Goal: Find specific page/section: Find specific page/section

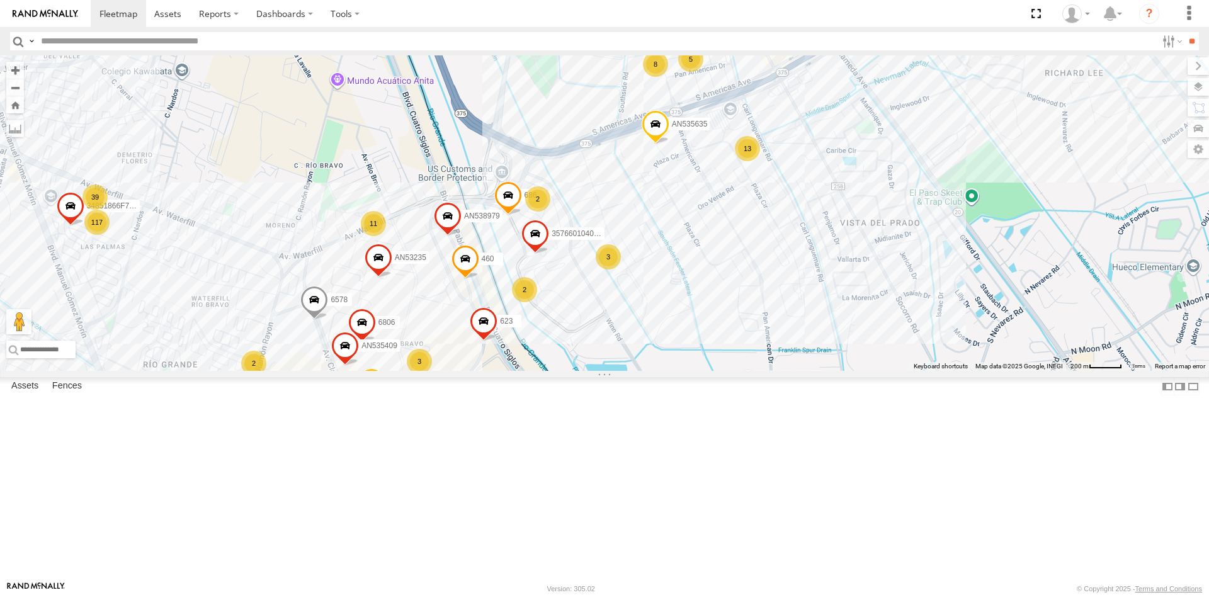
drag, startPoint x: 377, startPoint y: 386, endPoint x: 452, endPoint y: 270, distance: 137.7
click at [445, 283] on div "AN539297 AN535203 015910001845018 015910001811580 AN530017 ZJ535914 F2771 AN538…" at bounding box center [604, 213] width 1209 height 316
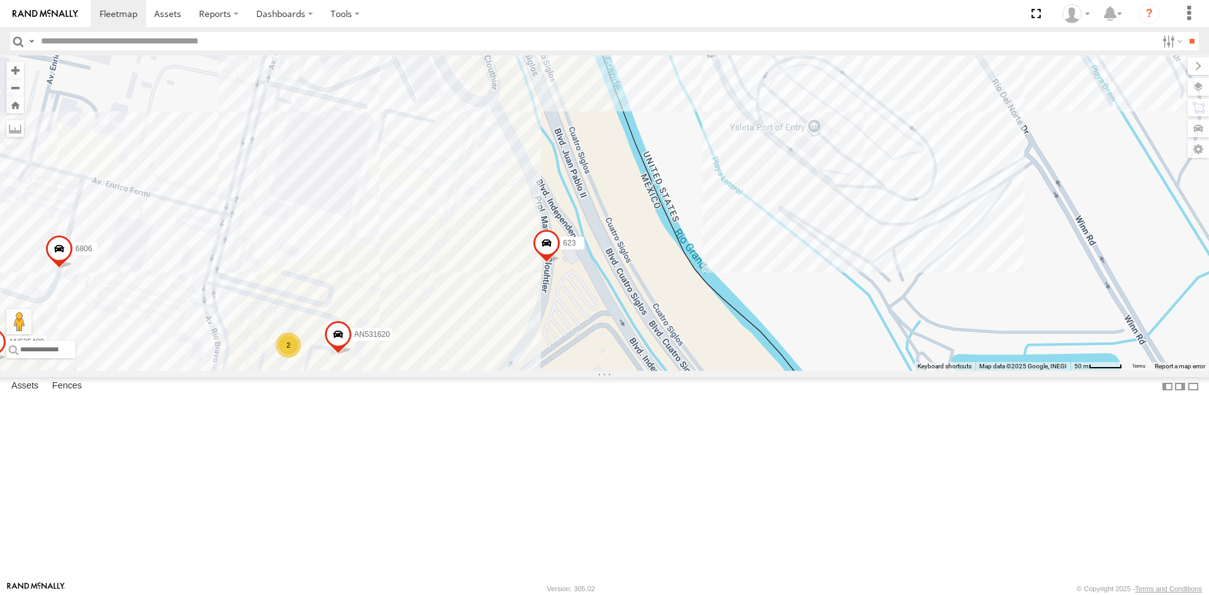
drag, startPoint x: 622, startPoint y: 272, endPoint x: 618, endPoint y: 351, distance: 79.5
click at [619, 351] on div "AN539297 AN535203 015910001845018 015910001811580 AN530017 ZJ535914 F2771 AN538…" at bounding box center [604, 213] width 1209 height 316
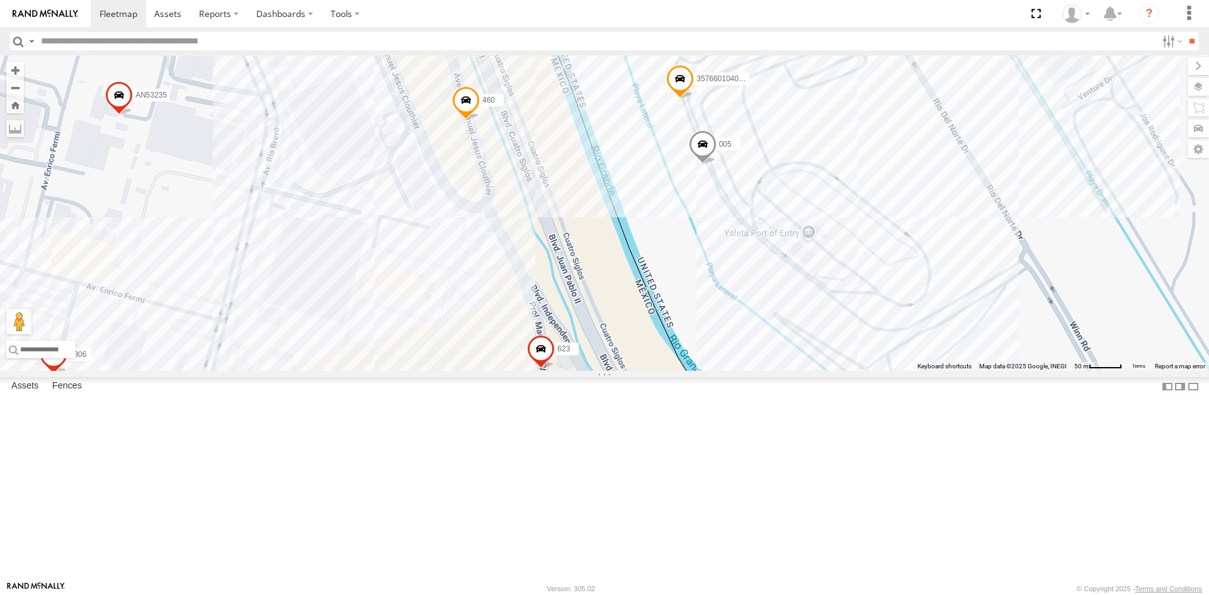
drag, startPoint x: 596, startPoint y: 362, endPoint x: 628, endPoint y: 231, distance: 134.9
click at [627, 238] on div "AN539297 AN535203 015910001845018 015910001811580 AN530017 ZJ535914 F2771 AN538…" at bounding box center [604, 213] width 1209 height 316
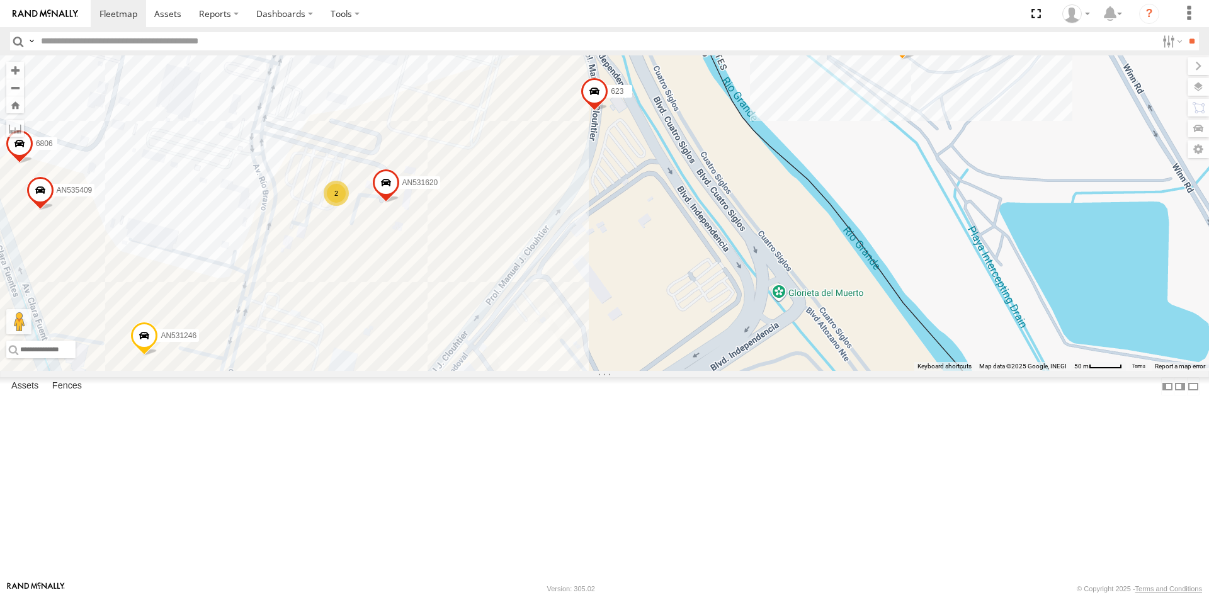
drag, startPoint x: 646, startPoint y: 426, endPoint x: 603, endPoint y: 370, distance: 70.5
click at [645, 358] on div "AN539011 357660104095757 AN535409 623 6806 AN531620 AN531246 686 6 2" at bounding box center [604, 213] width 1209 height 316
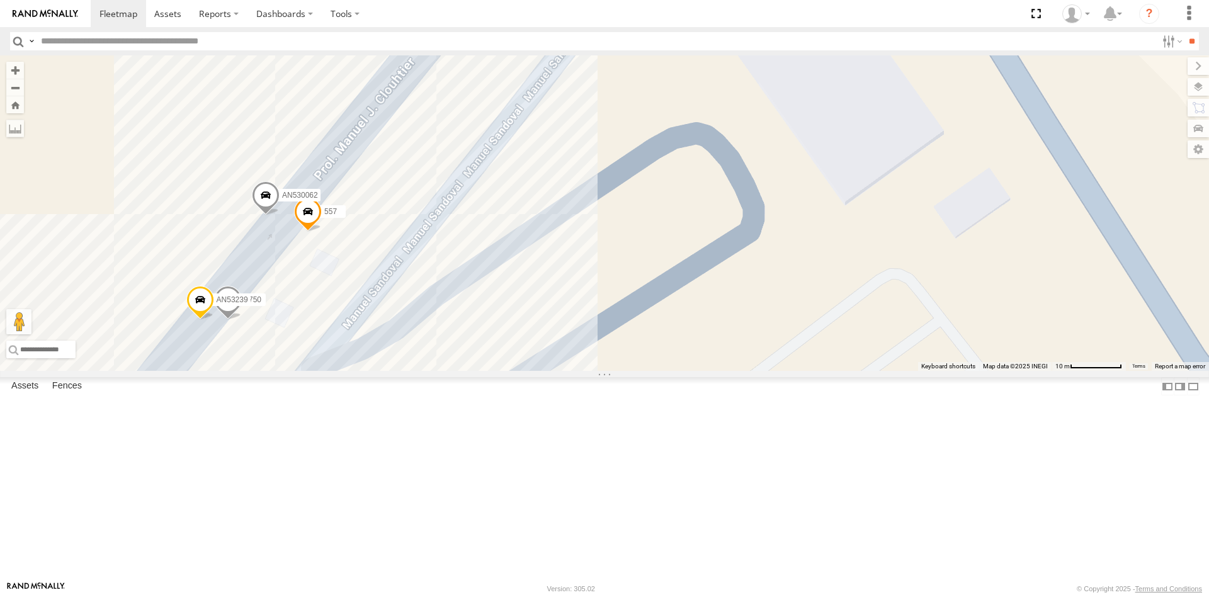
drag, startPoint x: 384, startPoint y: 410, endPoint x: 477, endPoint y: 372, distance: 100.8
click at [476, 371] on div "AN539011 357660104095757 AN535409 623 6806 AN531620 AN531246 686 C149 670 AN530…" at bounding box center [604, 213] width 1209 height 316
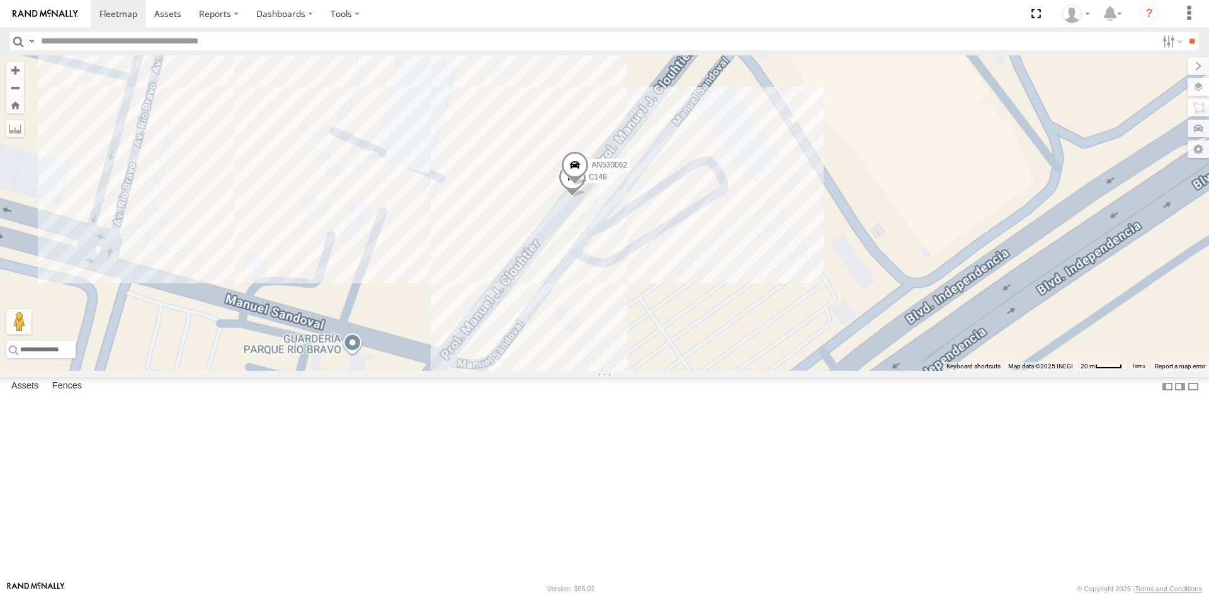
drag, startPoint x: 714, startPoint y: 280, endPoint x: 608, endPoint y: 409, distance: 167.3
click at [633, 371] on div "AN530062 C149 8750 557" at bounding box center [604, 213] width 1209 height 316
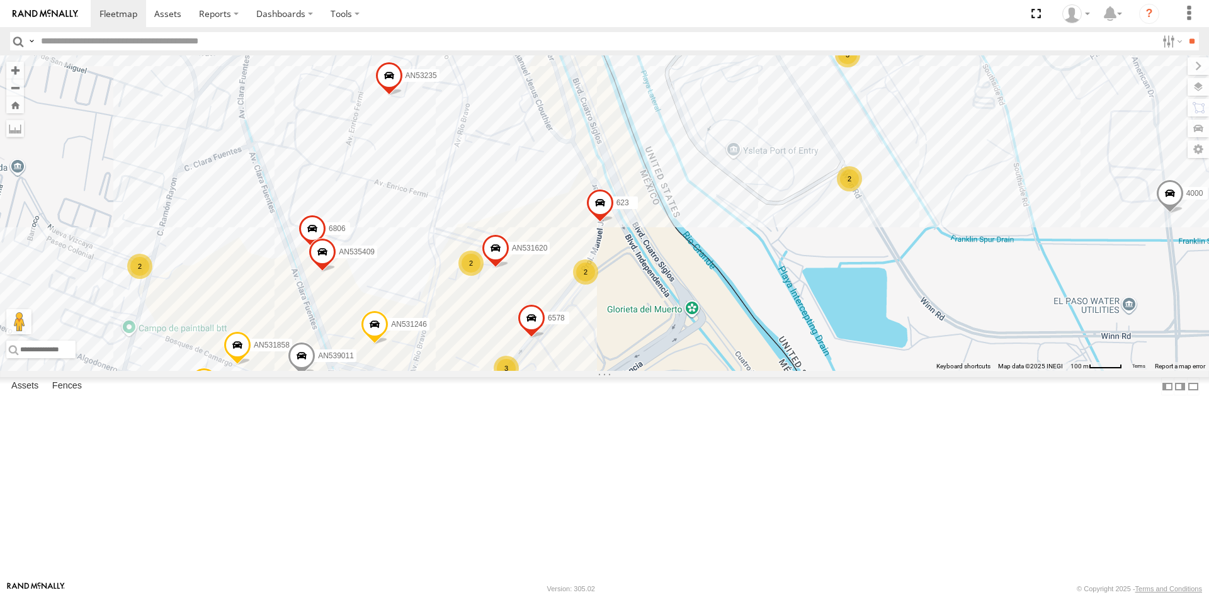
drag, startPoint x: 663, startPoint y: 354, endPoint x: 564, endPoint y: 414, distance: 115.0
click at [566, 371] on div "13 58 24 18 11 102 25 53 35 357660104096649 16 3 2 3 4000 136 AN534964 2 6578 2…" at bounding box center [604, 213] width 1209 height 316
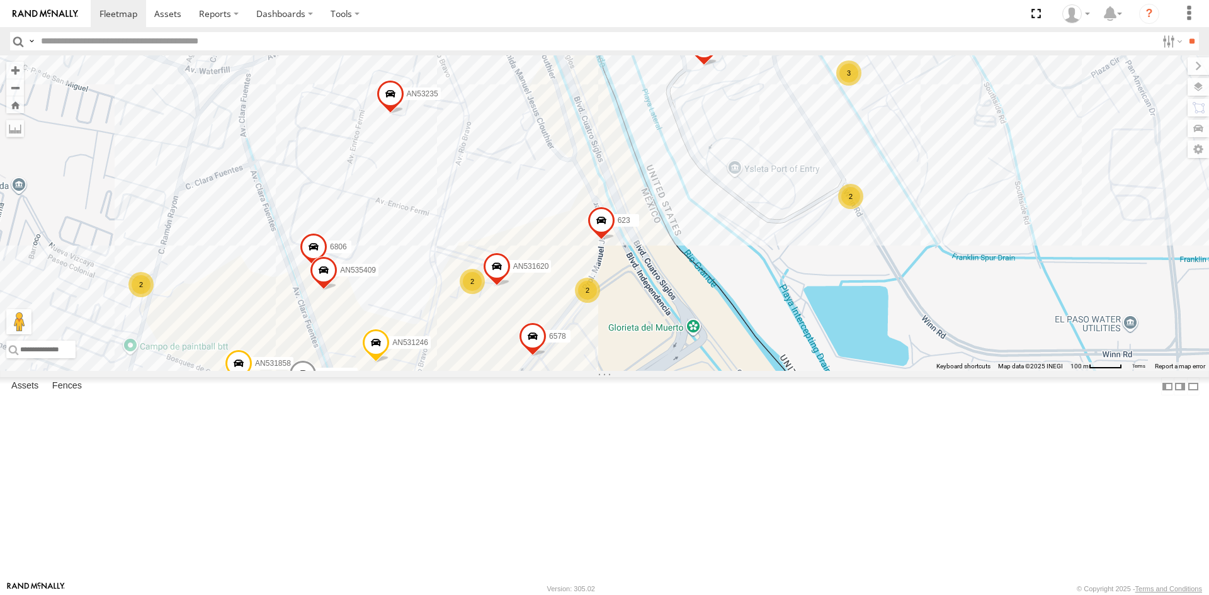
drag, startPoint x: 545, startPoint y: 489, endPoint x: 544, endPoint y: 428, distance: 61.7
click at [545, 371] on div "357660104096649 4000 AN534964 6578 AN539011 AN531858 AN535409 623 6806 AN538979…" at bounding box center [604, 213] width 1209 height 316
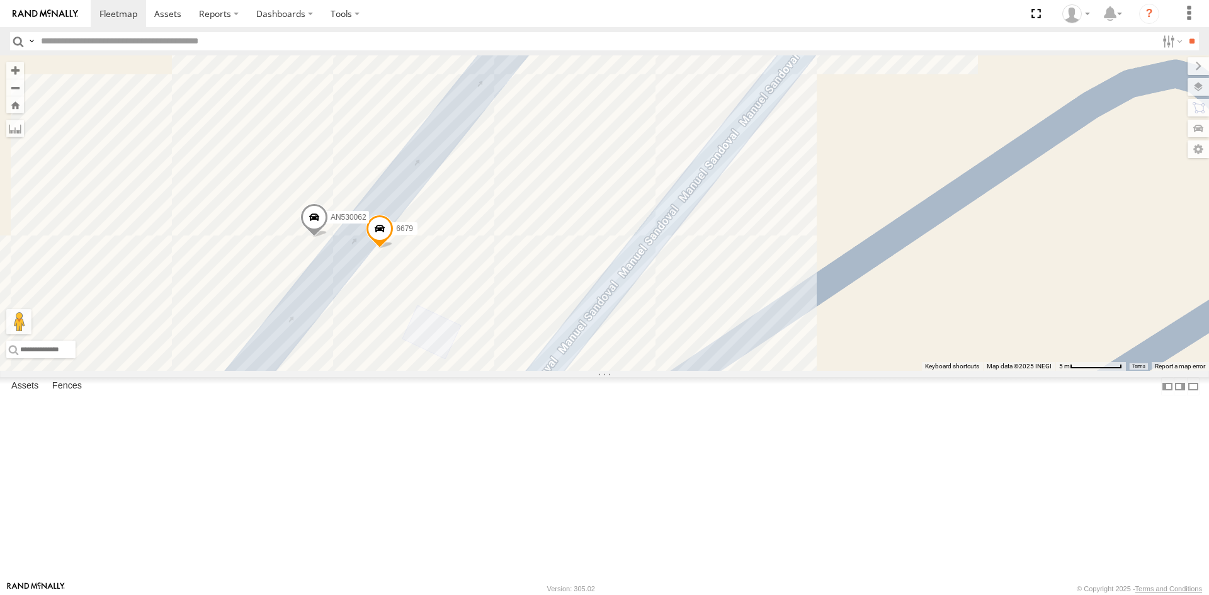
click at [382, 248] on span at bounding box center [380, 231] width 28 height 34
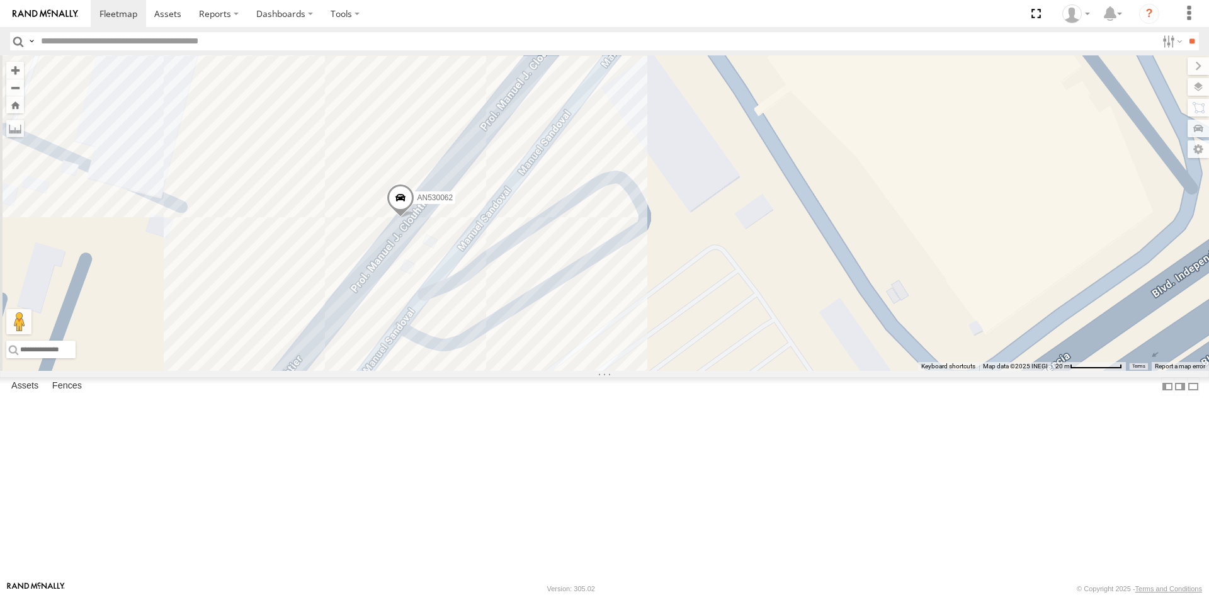
drag, startPoint x: 423, startPoint y: 406, endPoint x: 443, endPoint y: 394, distance: 22.9
click at [442, 371] on div "AN530062 6679" at bounding box center [604, 213] width 1209 height 316
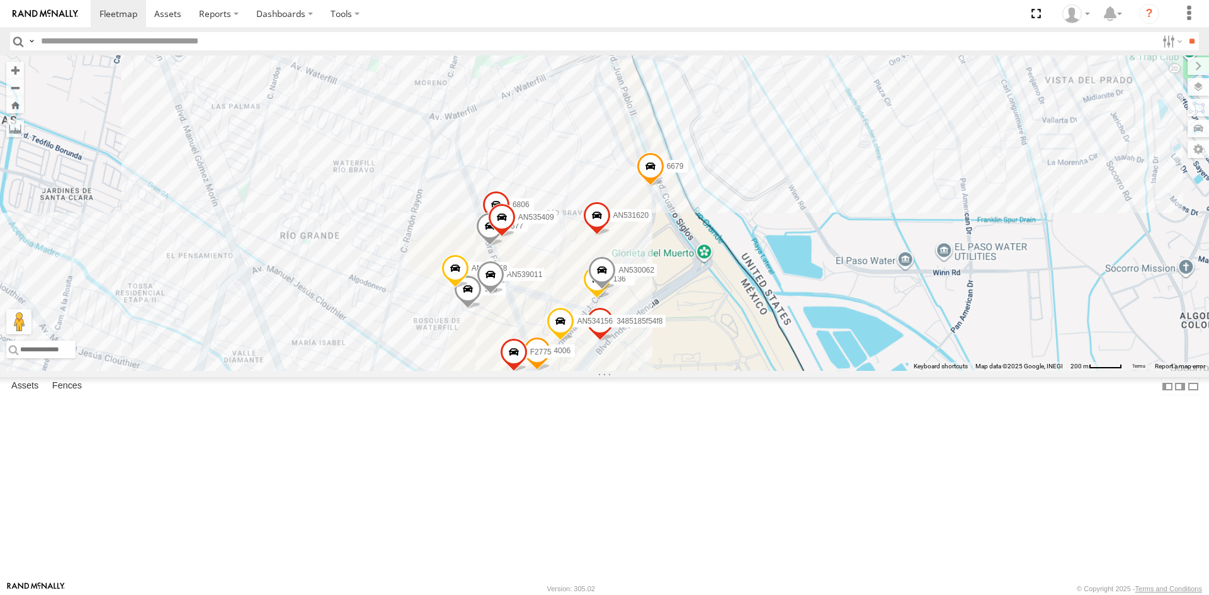
drag, startPoint x: 748, startPoint y: 248, endPoint x: 631, endPoint y: 401, distance: 192.7
click at [634, 371] on div "AN530062 6679 F2775 4006 906 136 AN539011 AN531858 AN535409 6806 AN534156 AN531…" at bounding box center [604, 213] width 1209 height 316
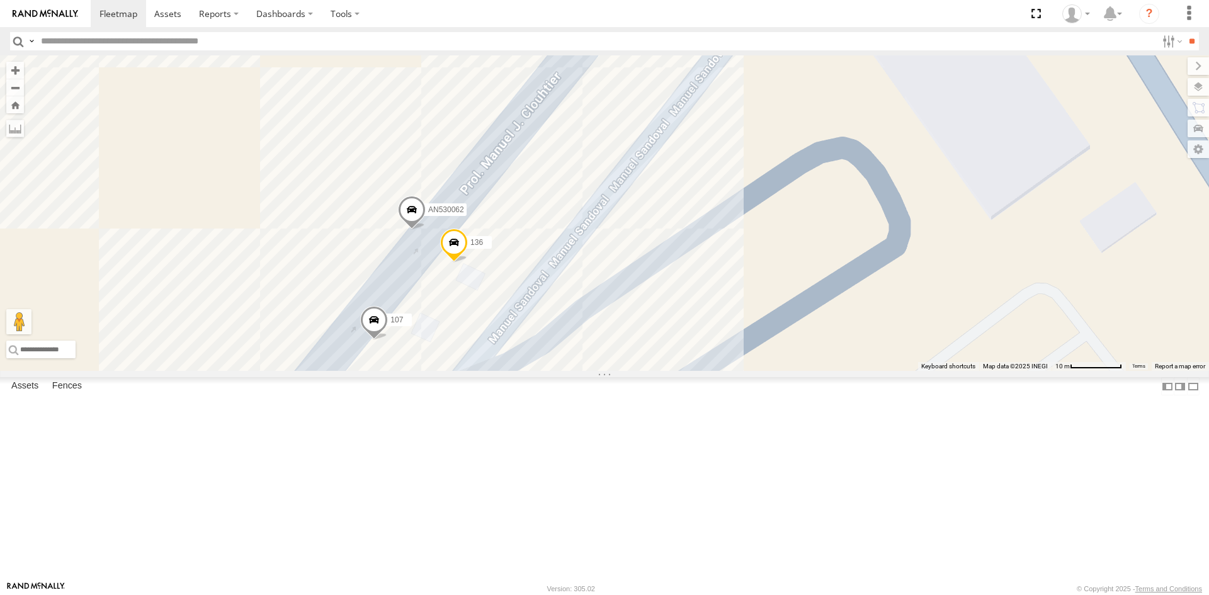
click at [461, 263] on span at bounding box center [454, 246] width 28 height 34
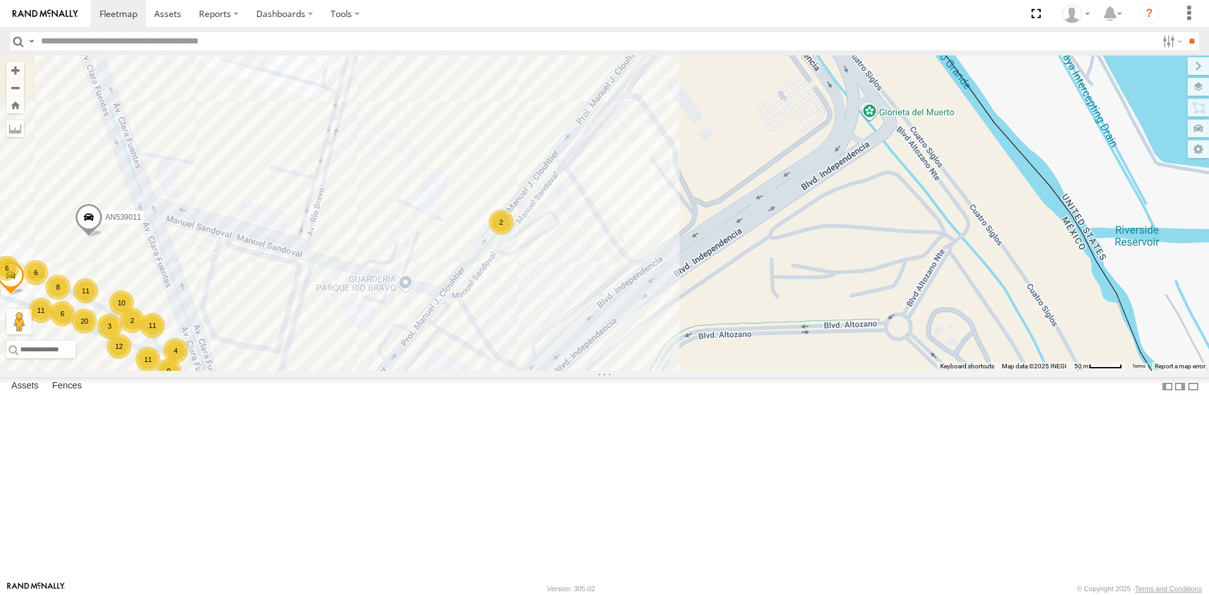
drag, startPoint x: 584, startPoint y: 338, endPoint x: 607, endPoint y: 364, distance: 34.4
click at [607, 364] on div "2 11 9 11 10 11 20 14 6 8 20 21 8 11 4 11 2 10 11 2 12 6 6 4 9 AN539011 3150 AN…" at bounding box center [604, 213] width 1209 height 316
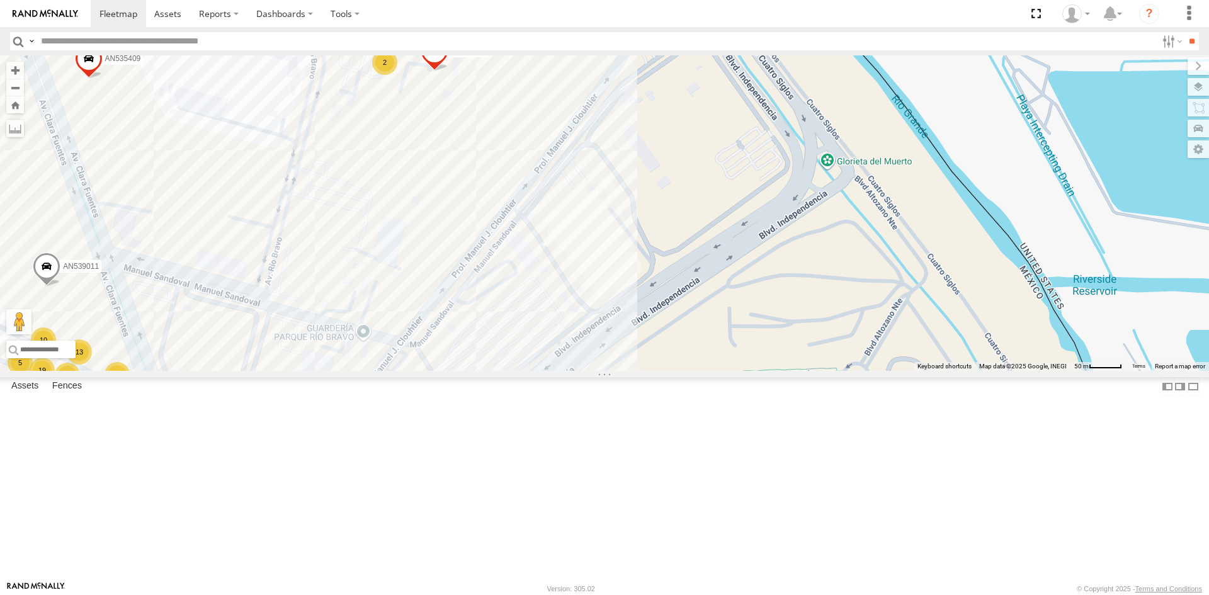
drag, startPoint x: 461, startPoint y: 443, endPoint x: 475, endPoint y: 409, distance: 36.7
click at [474, 371] on div "9 19 11 2 13 10 11 5 7 AN539011 AN535409 3 623 6806 6679 3 AN531620" at bounding box center [604, 213] width 1209 height 316
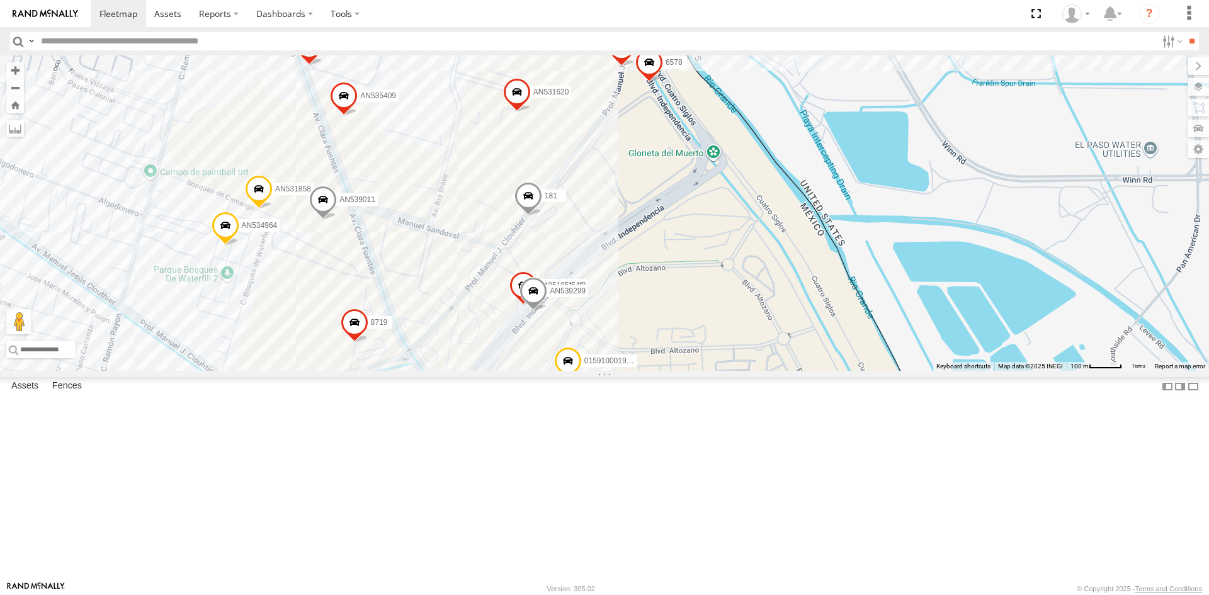
drag, startPoint x: 612, startPoint y: 322, endPoint x: 585, endPoint y: 353, distance: 40.6
click at [589, 351] on div "181 015910001986465 AN534964 AN539011 AN531858 AN535409 623 6806 6310 6679 AN53…" at bounding box center [604, 213] width 1209 height 316
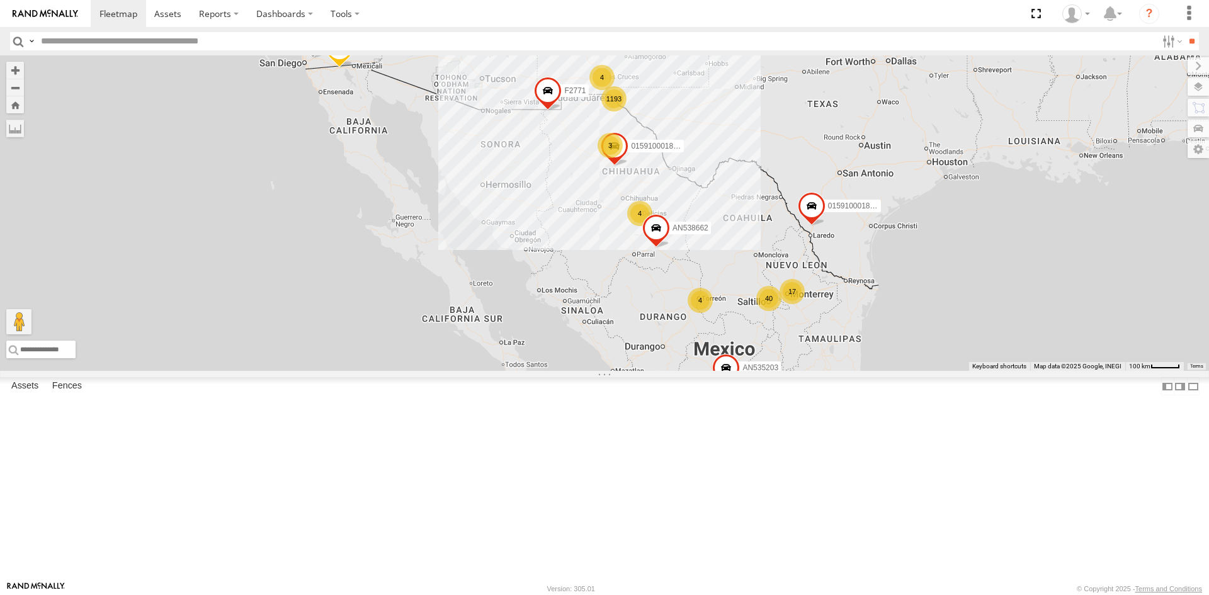
drag, startPoint x: 607, startPoint y: 229, endPoint x: 566, endPoint y: 335, distance: 113.2
click at [550, 371] on div "AN539297 AN535203 015910001845018 015910001811580 AN530017 ZJ535914 F2771 AN538…" at bounding box center [604, 213] width 1209 height 316
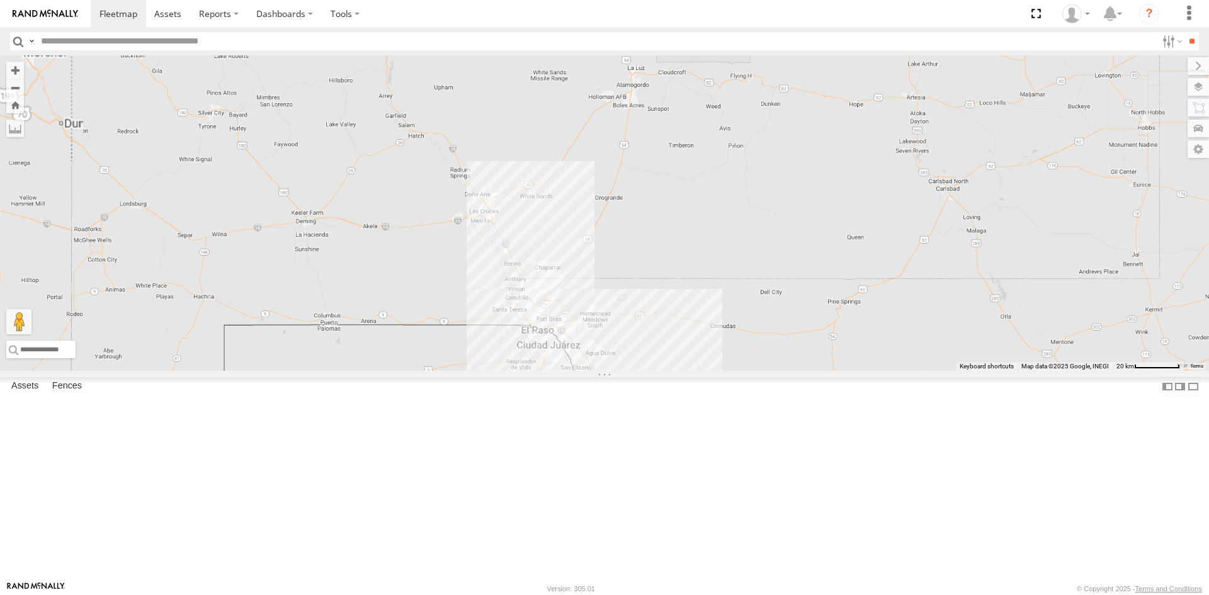
drag, startPoint x: 486, startPoint y: 380, endPoint x: 510, endPoint y: 283, distance: 100.5
click at [508, 286] on div "AN539297 AN535203 015910001845018 015910001811580 AN530017 ZJ535914 F2771 AN538…" at bounding box center [604, 213] width 1209 height 316
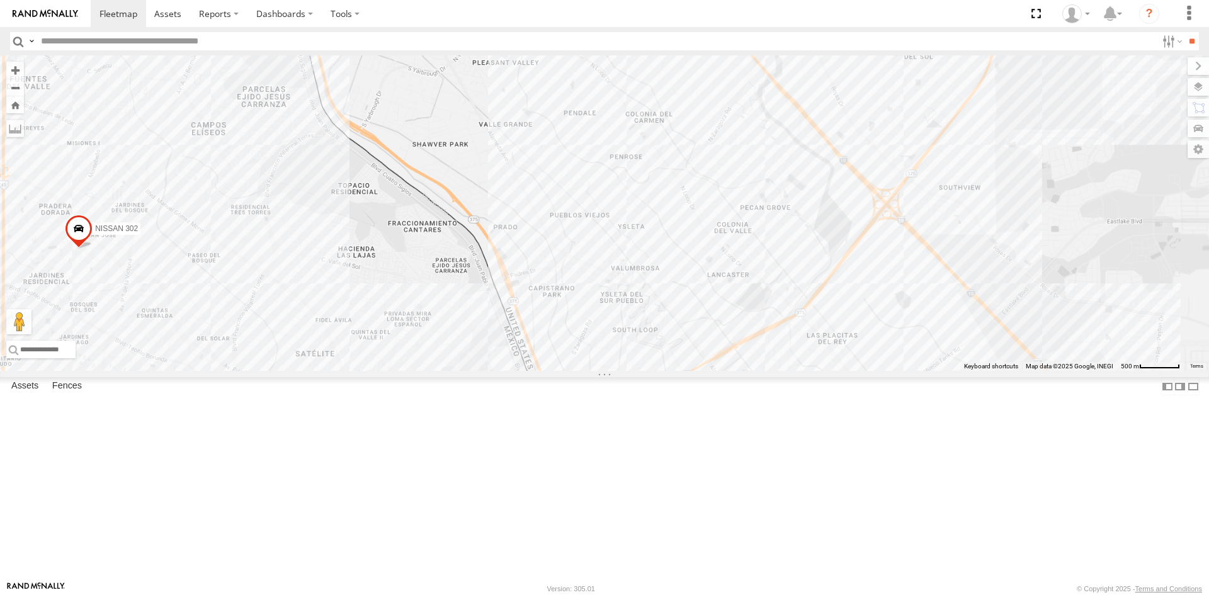
drag, startPoint x: 481, startPoint y: 367, endPoint x: 501, endPoint y: 205, distance: 163.1
click at [498, 214] on div "AN539297 AN535203 015910001845018 015910001811580 AN530017 ZJ535914 F2771 AN538…" at bounding box center [604, 213] width 1209 height 316
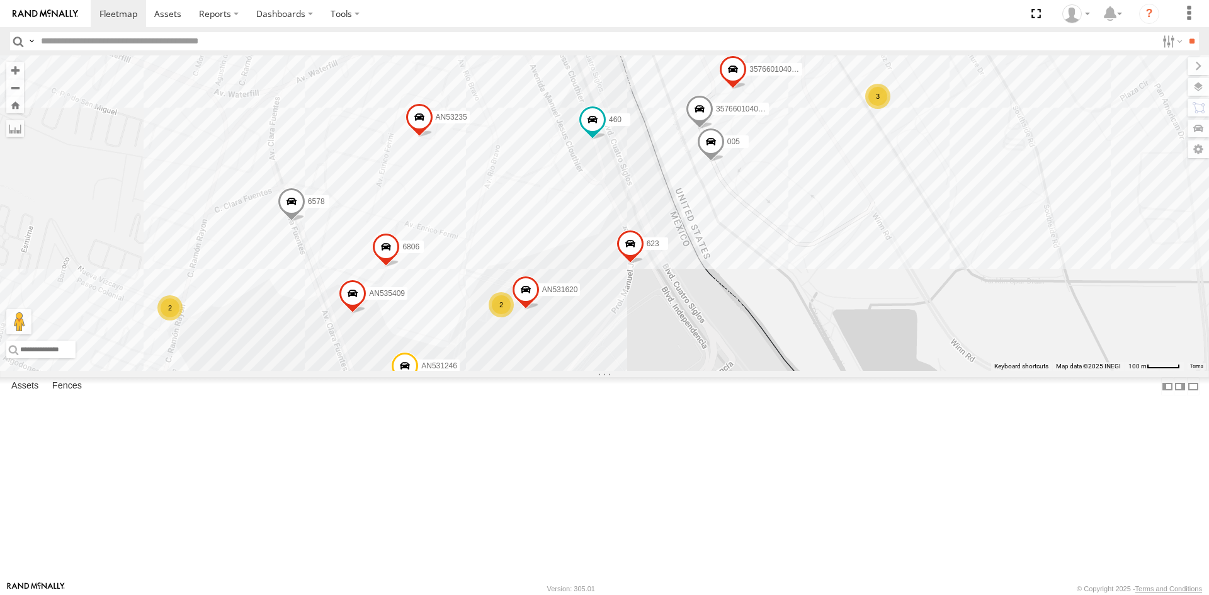
drag, startPoint x: 699, startPoint y: 305, endPoint x: 721, endPoint y: 248, distance: 61.8
click at [721, 162] on span at bounding box center [711, 145] width 28 height 34
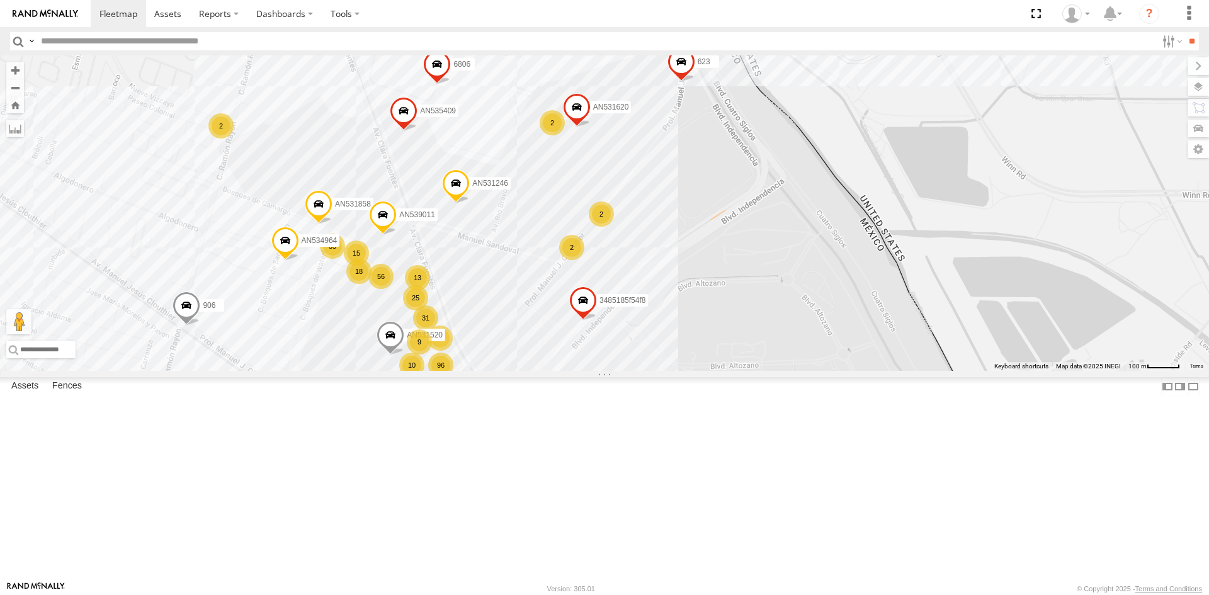
drag, startPoint x: 678, startPoint y: 287, endPoint x: 647, endPoint y: 374, distance: 92.8
click at [647, 371] on div "AN539297 AN535203 015910001845018 015910001811580 AN530017 ZJ535914 F2771 AN538…" at bounding box center [604, 213] width 1209 height 316
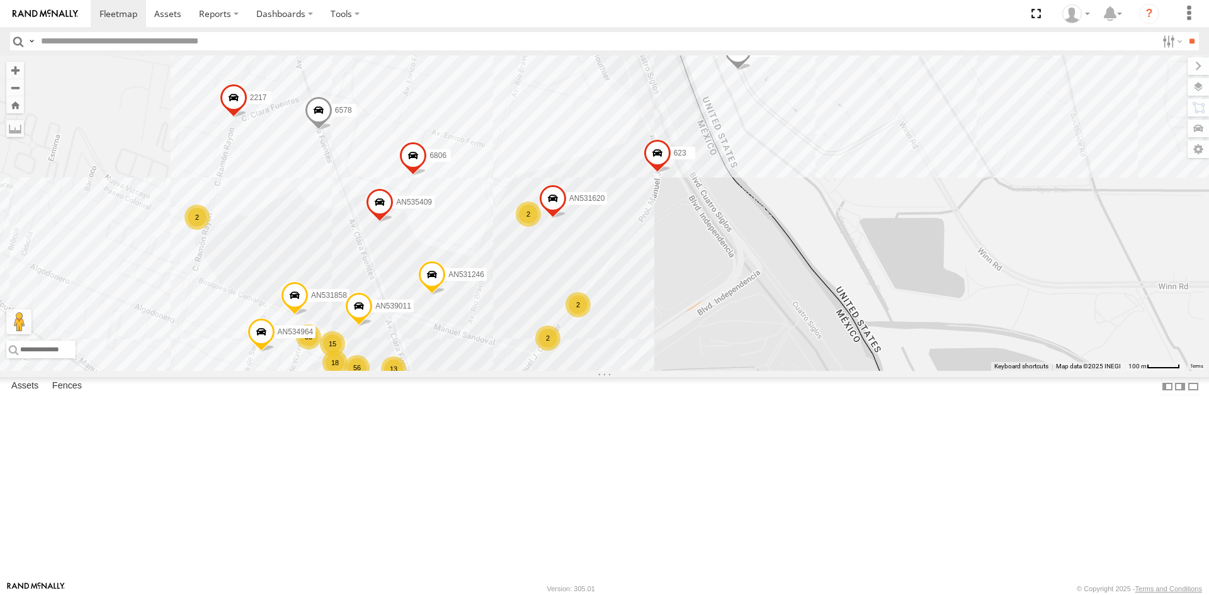
click at [659, 173] on span at bounding box center [658, 156] width 28 height 34
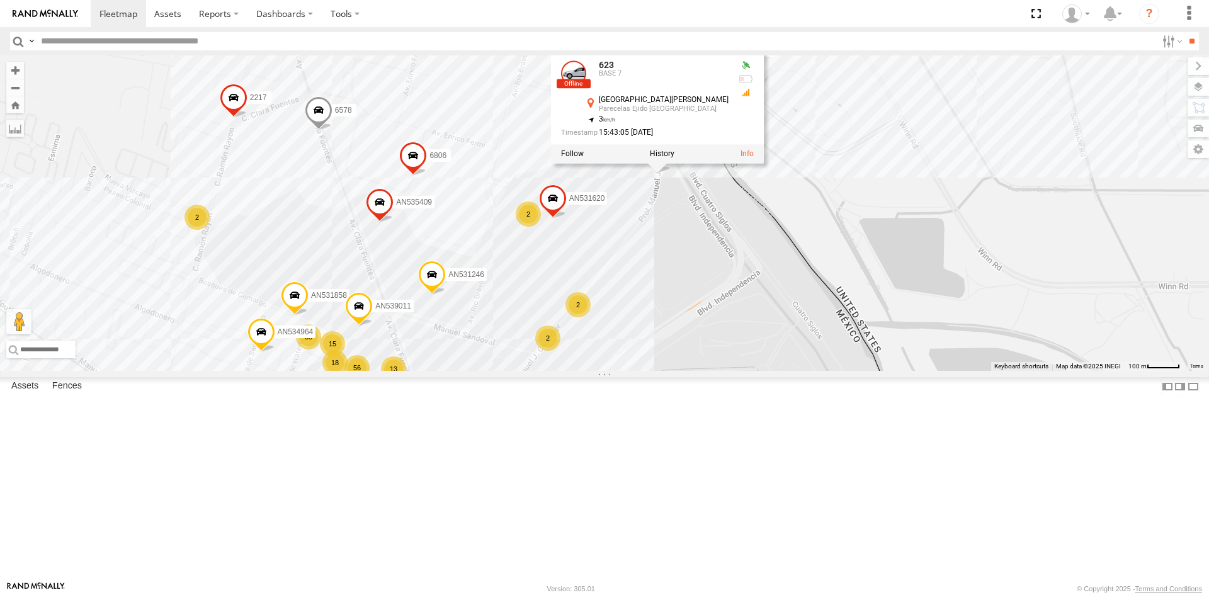
click at [719, 345] on div "AN539297 AN535203 015910001845018 015910001811580 AN530017 ZJ535914 F2771 AN538…" at bounding box center [604, 213] width 1209 height 316
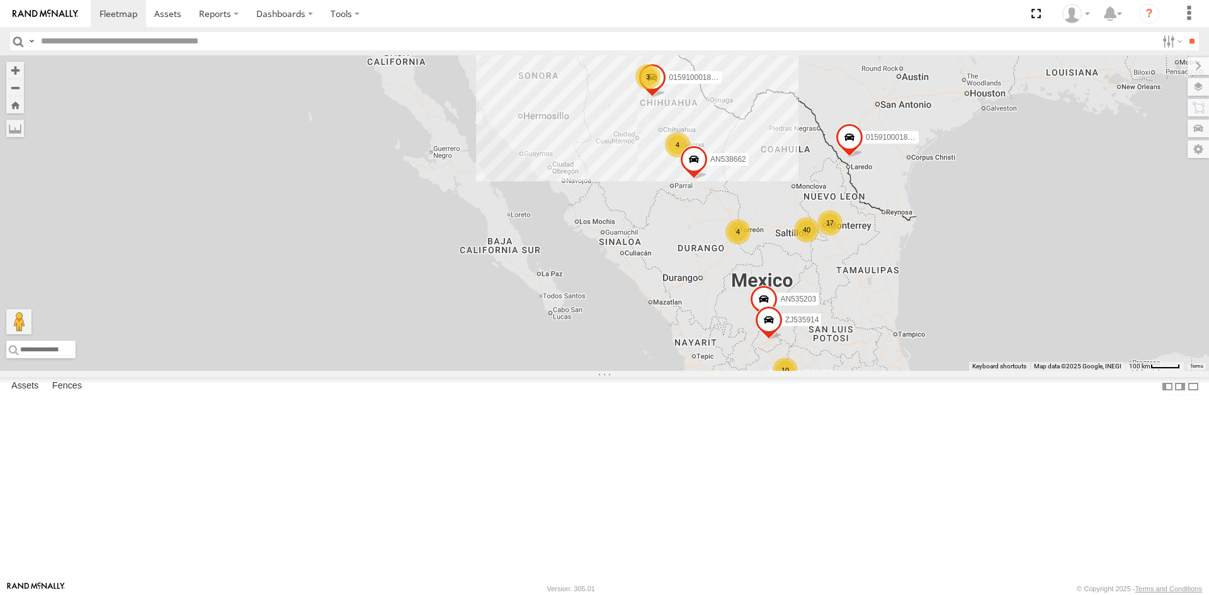
drag, startPoint x: 439, startPoint y: 310, endPoint x: 429, endPoint y: 322, distance: 16.1
click at [429, 322] on div "AN539297 AN535203 015910001845018 015910001811580 AN530017 ZJ535914 F2771 AN538…" at bounding box center [604, 213] width 1209 height 316
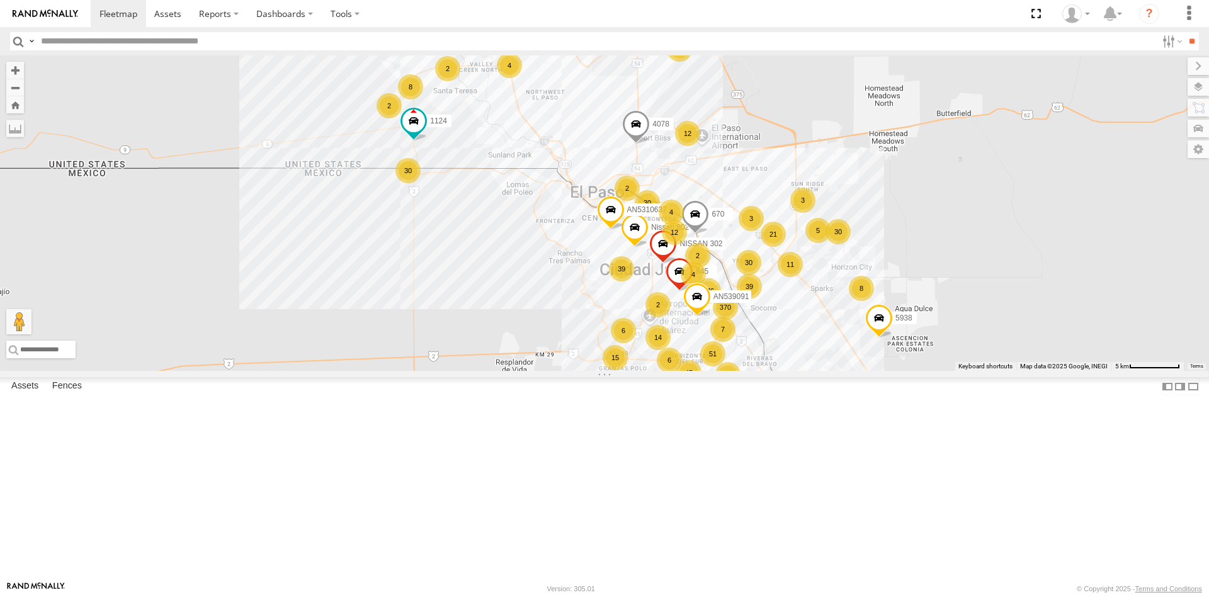
drag, startPoint x: 534, startPoint y: 416, endPoint x: 529, endPoint y: 355, distance: 61.9
click at [529, 361] on div "AN539297 AN535203 015910001845018 015910001811580 AN530017 ZJ535914 F2771 AN538…" at bounding box center [604, 213] width 1209 height 316
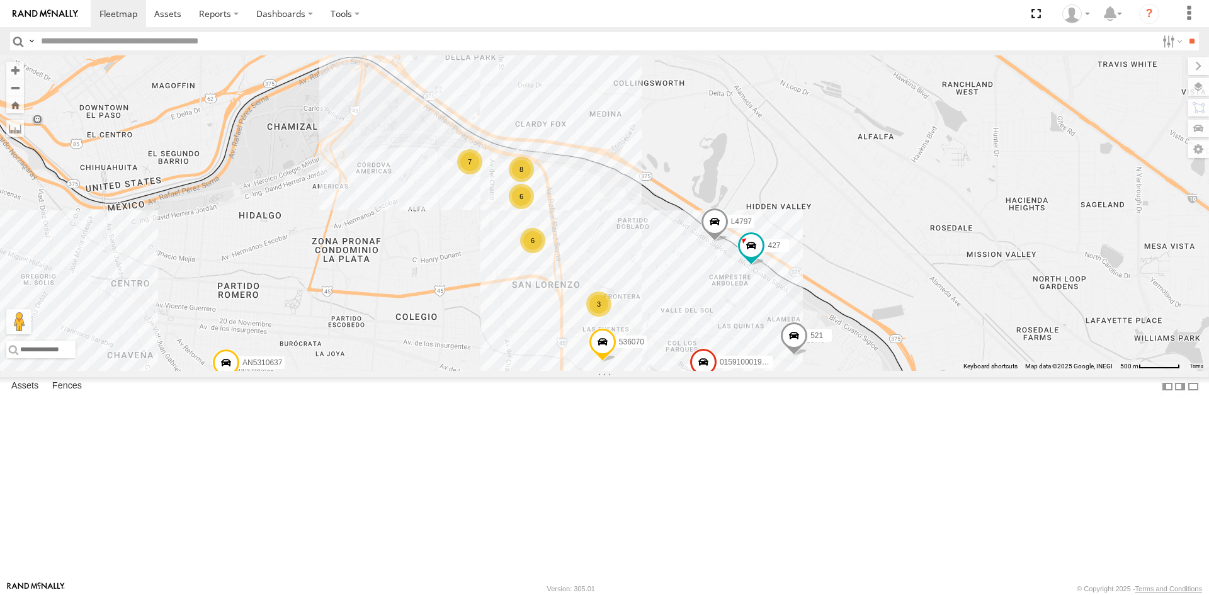
drag, startPoint x: 505, startPoint y: 206, endPoint x: 568, endPoint y: 369, distance: 174.9
click at [568, 369] on div "AN539297 AN535203 015910001845018 015910001811580 AN530017 ZJ535914 F2771 AN538…" at bounding box center [604, 213] width 1209 height 316
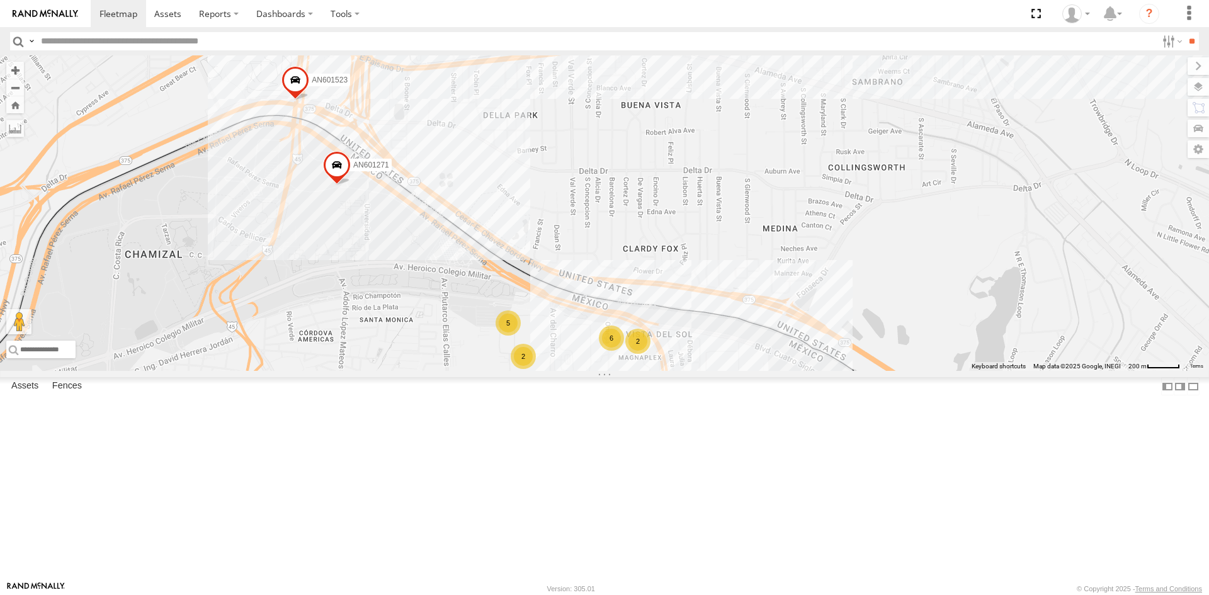
drag, startPoint x: 552, startPoint y: 389, endPoint x: 548, endPoint y: 313, distance: 76.3
click at [541, 327] on div "AN539297 AN535203 015910001845018 015910001811580 AN530017 ZJ535914 F2771 AN538…" at bounding box center [604, 213] width 1209 height 316
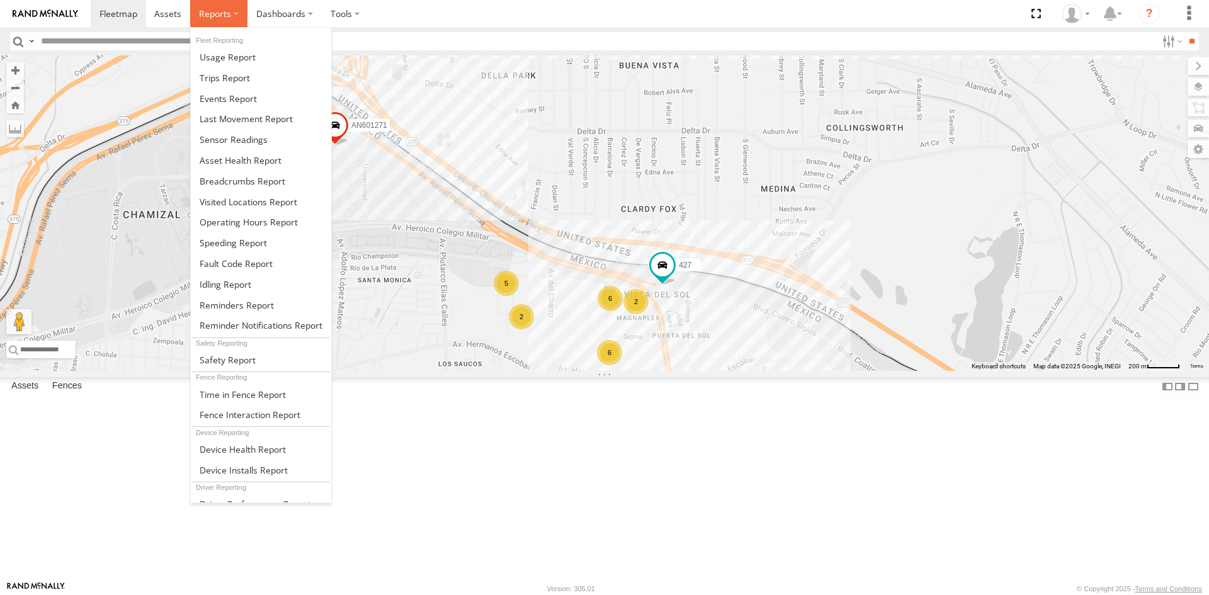
click at [220, 11] on span at bounding box center [215, 14] width 32 height 12
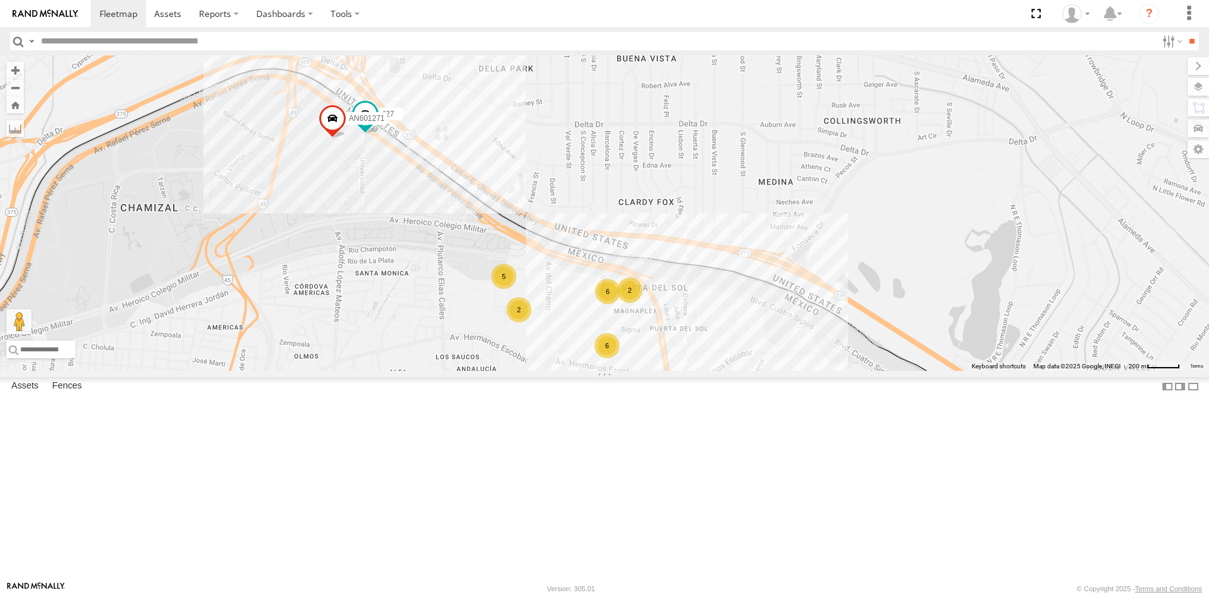
drag, startPoint x: 400, startPoint y: 348, endPoint x: 397, endPoint y: 336, distance: 12.2
click at [397, 336] on div "AN601271 AN601523 AN538889 L4797 427 6 6 2 5 3 3 2" at bounding box center [604, 213] width 1209 height 316
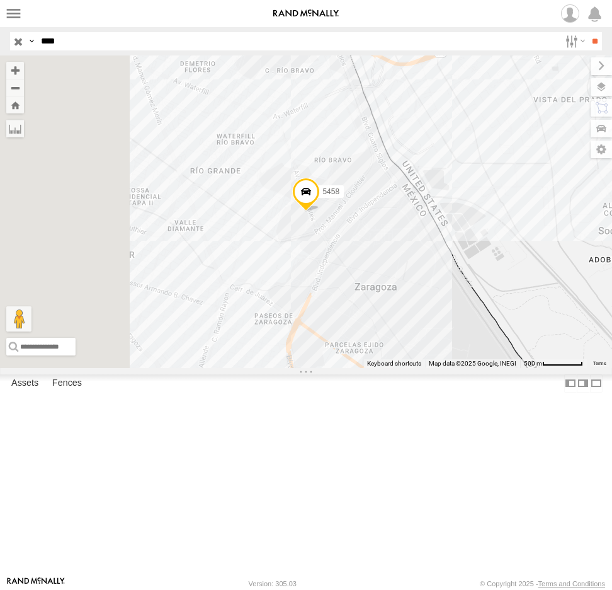
click at [0, 0] on div "5458 BASE 7 YARDA CLOUTHIER SERVICIO INTERNACIONAL DE ENLACE TERRESTRE SA 31.65…" at bounding box center [0, 0] width 0 height 0
drag, startPoint x: 113, startPoint y: 38, endPoint x: 216, endPoint y: 19, distance: 105.0
click at [124, 23] on body at bounding box center [306, 295] width 612 height 590
click at [0, 0] on span at bounding box center [0, 0] width 0 height 0
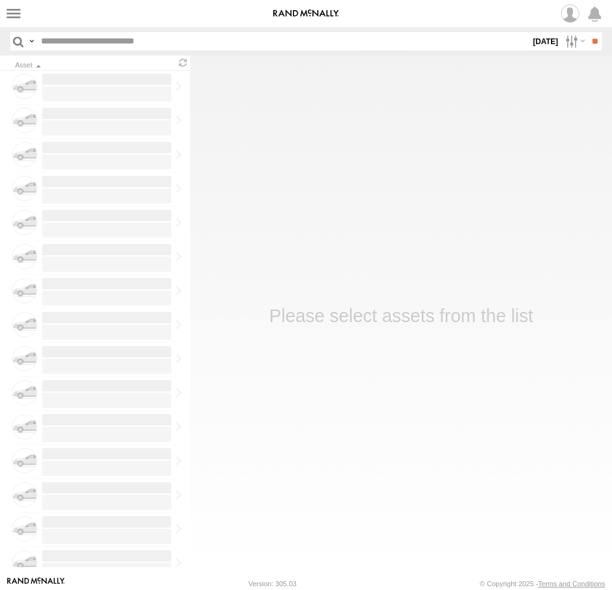
type input "****"
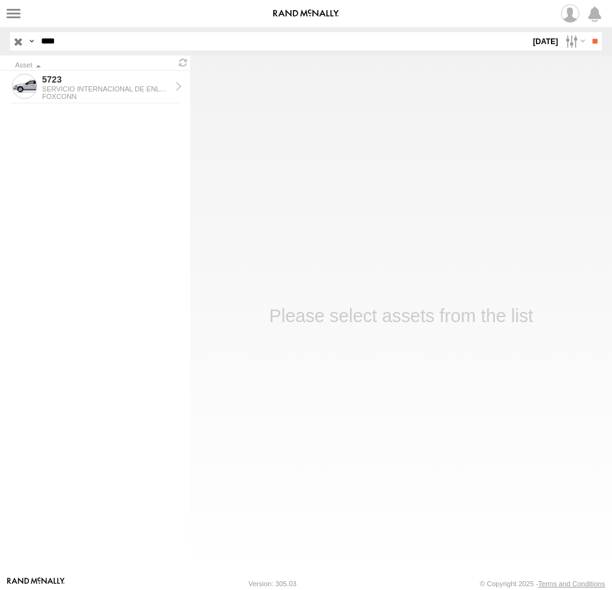
click at [18, 40] on input "button" at bounding box center [18, 41] width 16 height 18
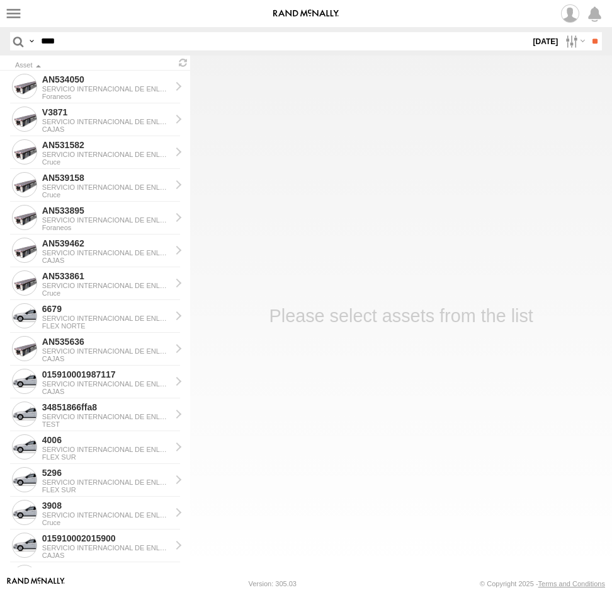
click at [262, 41] on input "****" at bounding box center [283, 41] width 494 height 18
type input "***"
click at [588, 32] on input "**" at bounding box center [595, 41] width 14 height 18
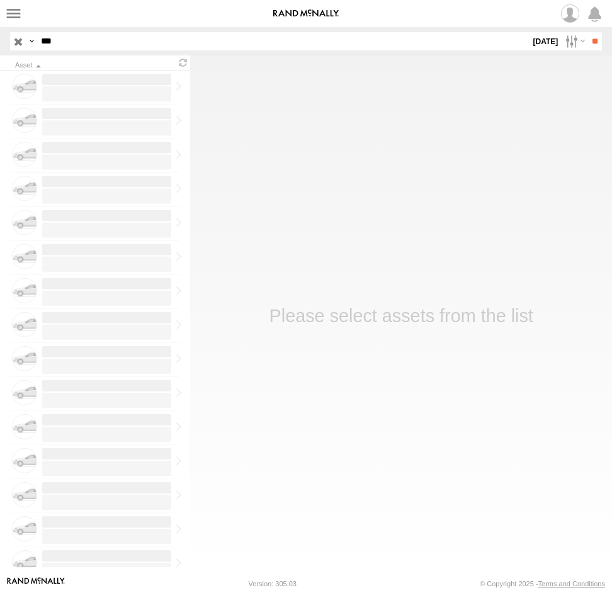
click at [88, 42] on input "***" at bounding box center [283, 41] width 494 height 18
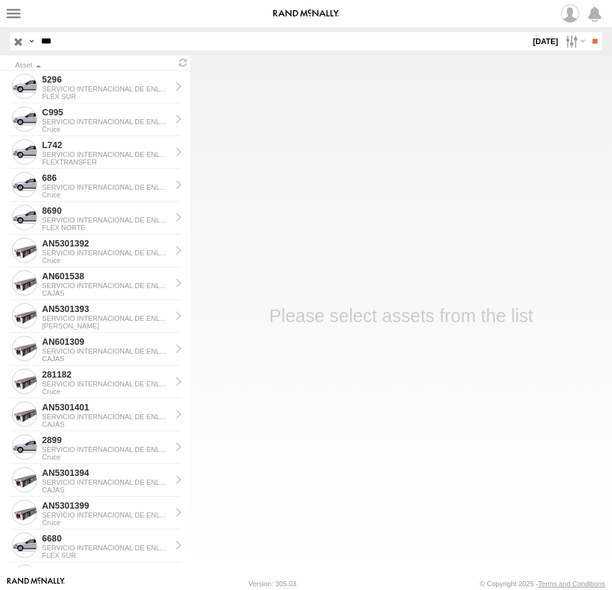
click at [0, 0] on span at bounding box center [0, 0] width 0 height 0
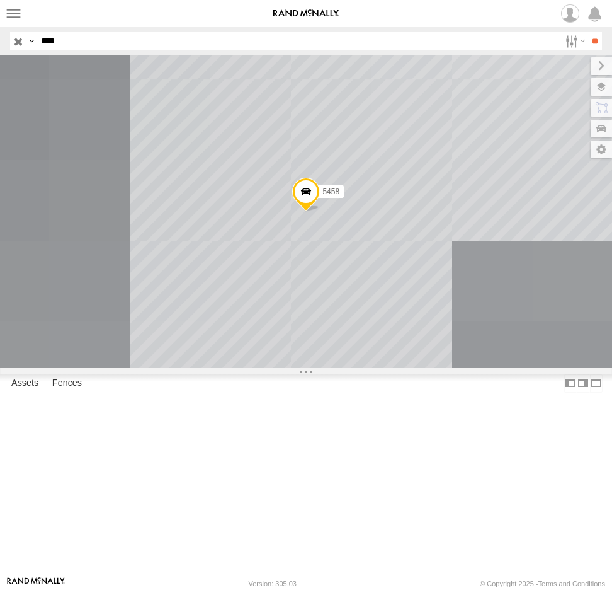
drag, startPoint x: 0, startPoint y: 0, endPoint x: 8, endPoint y: 43, distance: 44.1
click at [8, 43] on header "Search Query Asset ID Asset Label Registration Manufacturer Model VIN Job ID IP" at bounding box center [306, 41] width 612 height 28
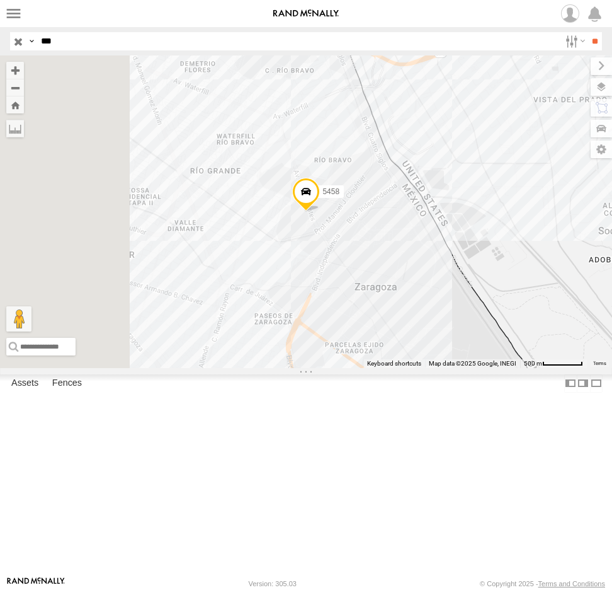
type input "***"
click at [588, 32] on input "**" at bounding box center [595, 41] width 14 height 18
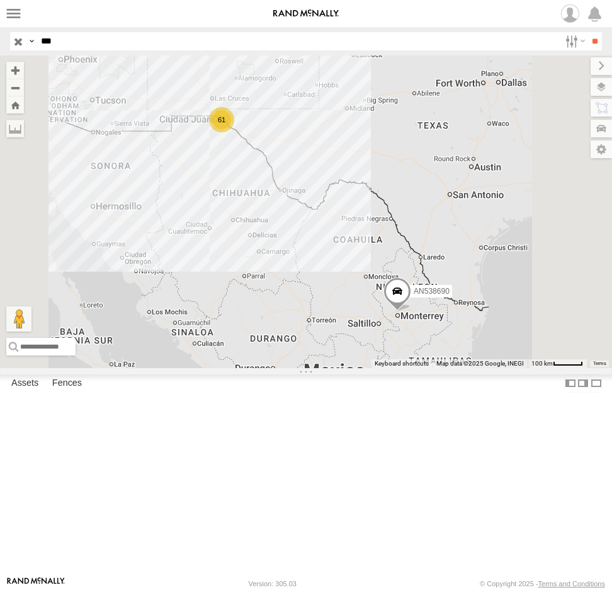
scroll to position [189, 0]
click at [0, 0] on div "690" at bounding box center [0, 0] width 0 height 0
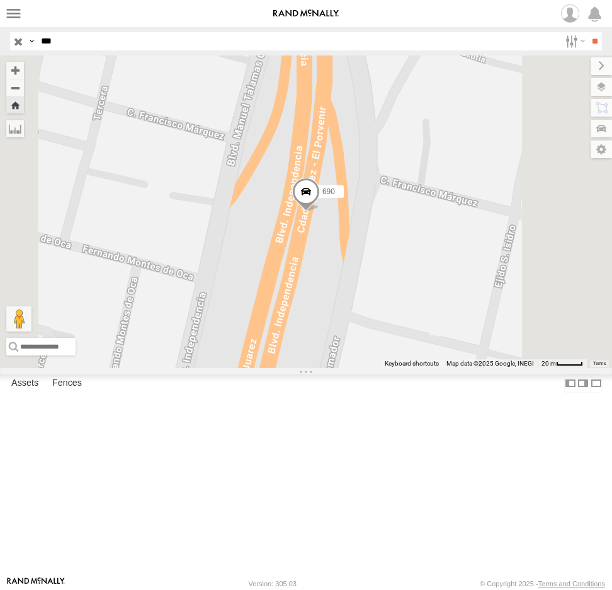
click at [320, 212] on span at bounding box center [306, 195] width 28 height 34
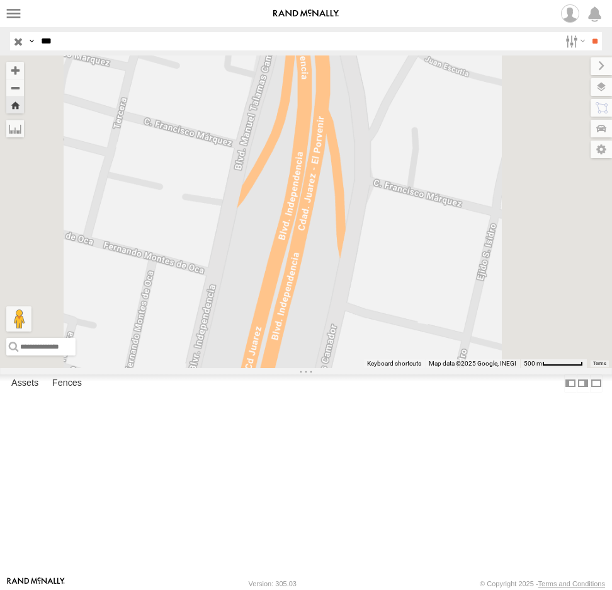
scroll to position [0, 0]
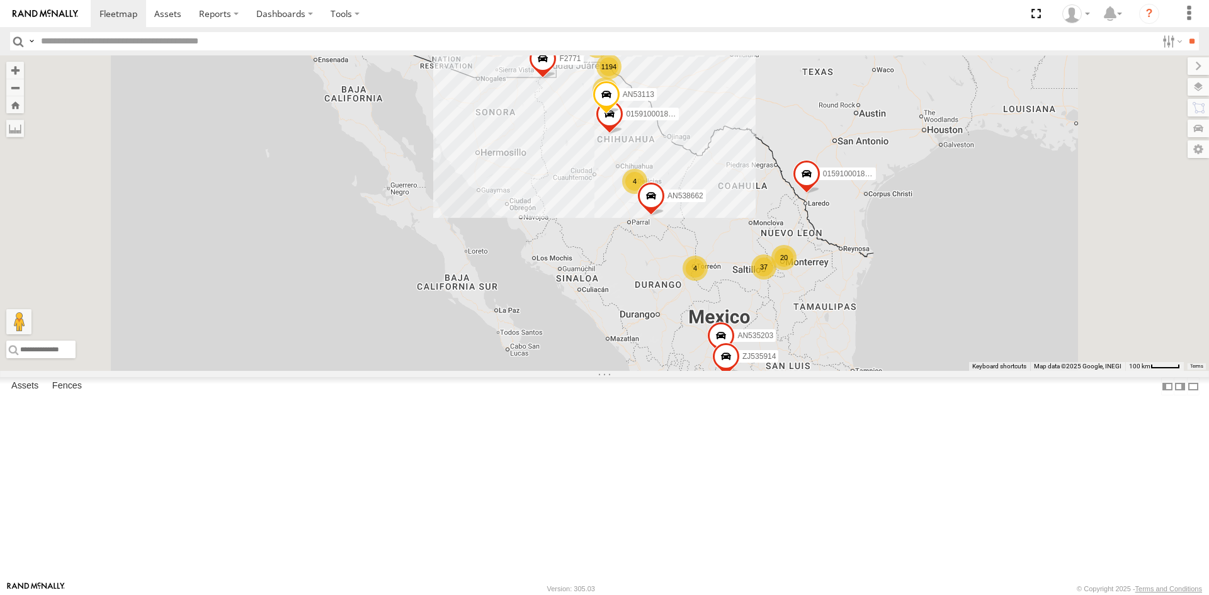
drag, startPoint x: 543, startPoint y: 242, endPoint x: 574, endPoint y: 271, distance: 43.2
click at [473, 315] on div "1194 37 10 20 4 2 4 AN539297 3 2 4 AN535203 AN53113 015910001845018 01591000181…" at bounding box center [604, 213] width 1209 height 316
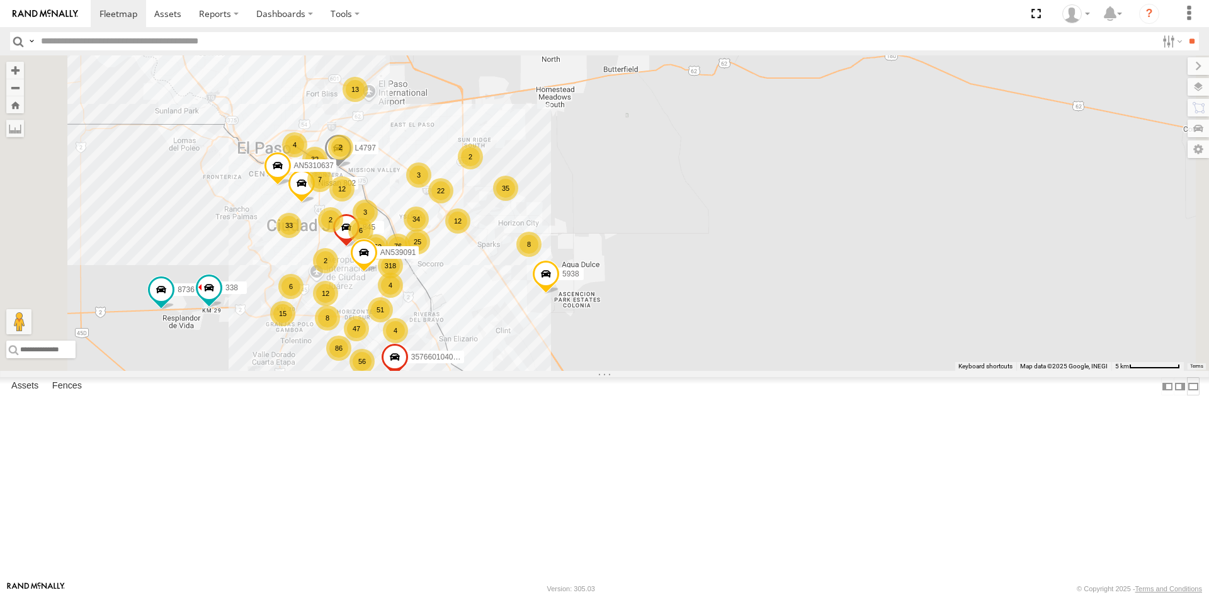
click at [1187, 396] on label at bounding box center [1193, 386] width 13 height 18
